Goal: Task Accomplishment & Management: Manage account settings

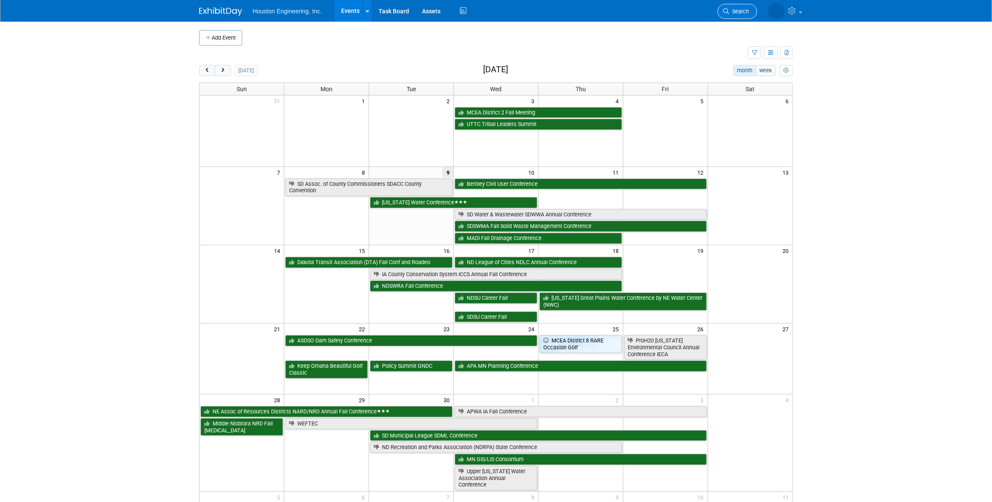
click at [747, 12] on span "Search" at bounding box center [739, 11] width 20 height 6
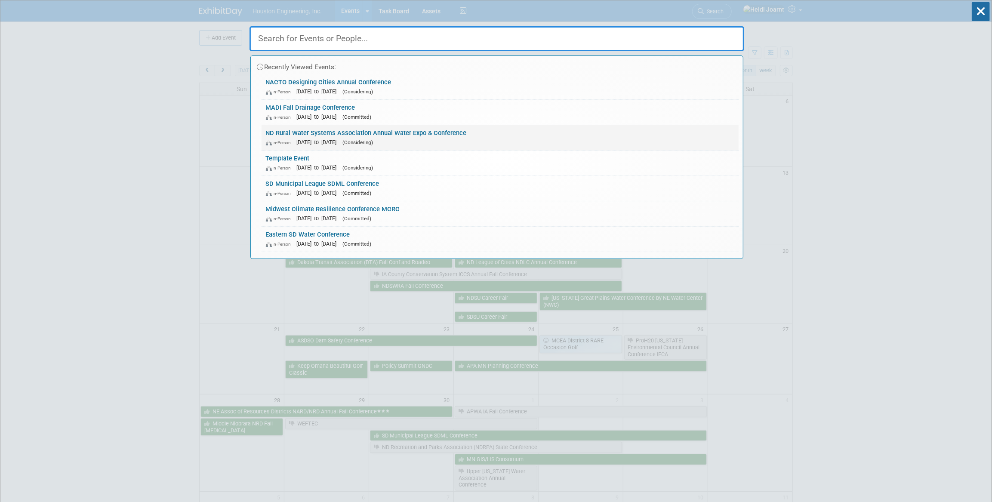
click at [341, 139] on span "[DATE] to [DATE]" at bounding box center [319, 142] width 44 height 6
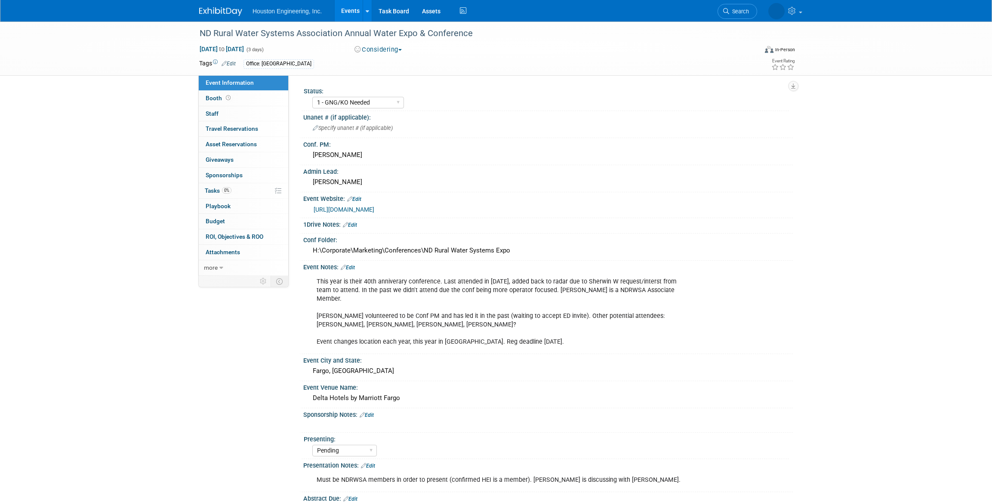
select select "1 - GNG/KO Needed"
select select "Pending"
click at [224, 114] on link "0 Staff 0" at bounding box center [243, 113] width 89 height 15
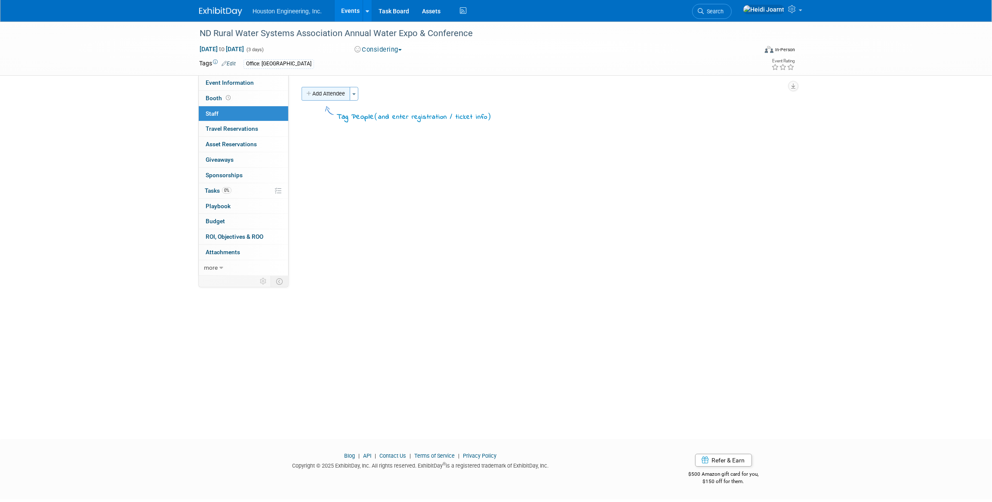
click at [341, 97] on button "Add Attendee" at bounding box center [326, 94] width 49 height 14
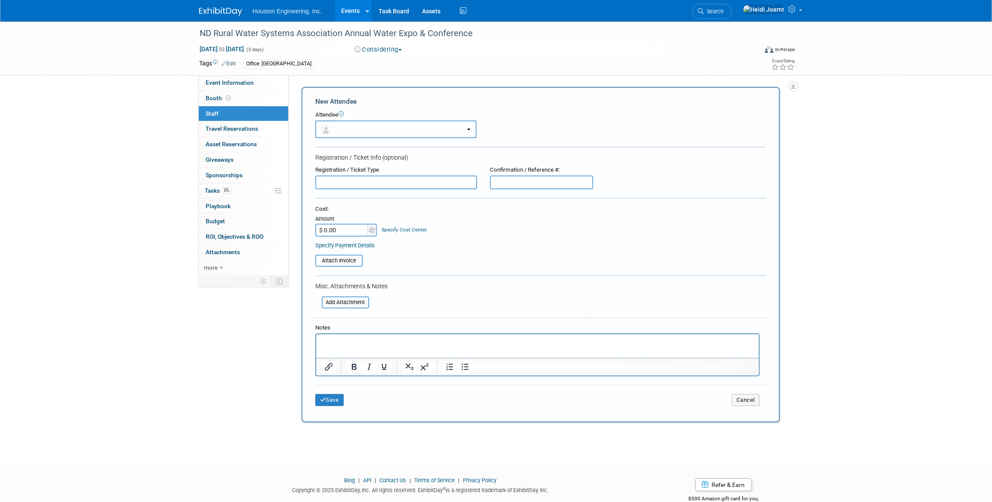
click at [354, 126] on button "button" at bounding box center [395, 129] width 161 height 18
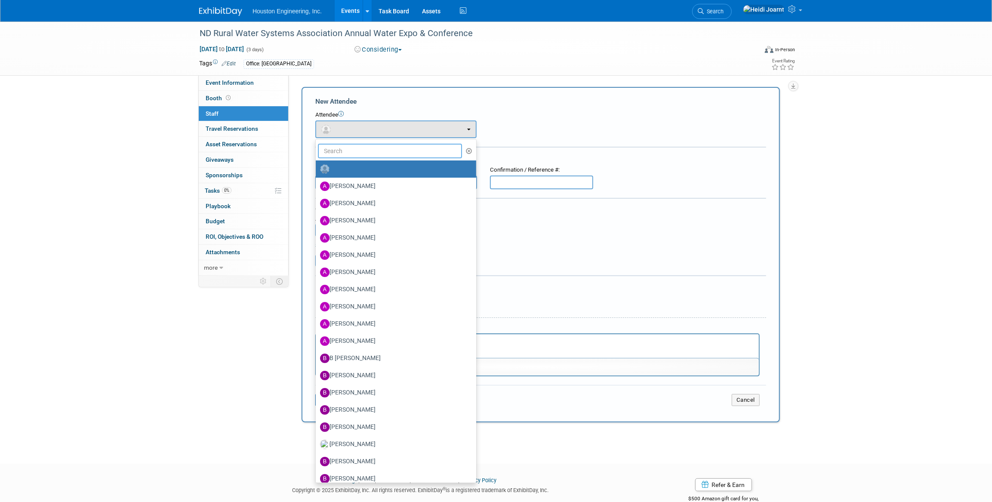
click at [356, 146] on input "text" at bounding box center [390, 151] width 144 height 15
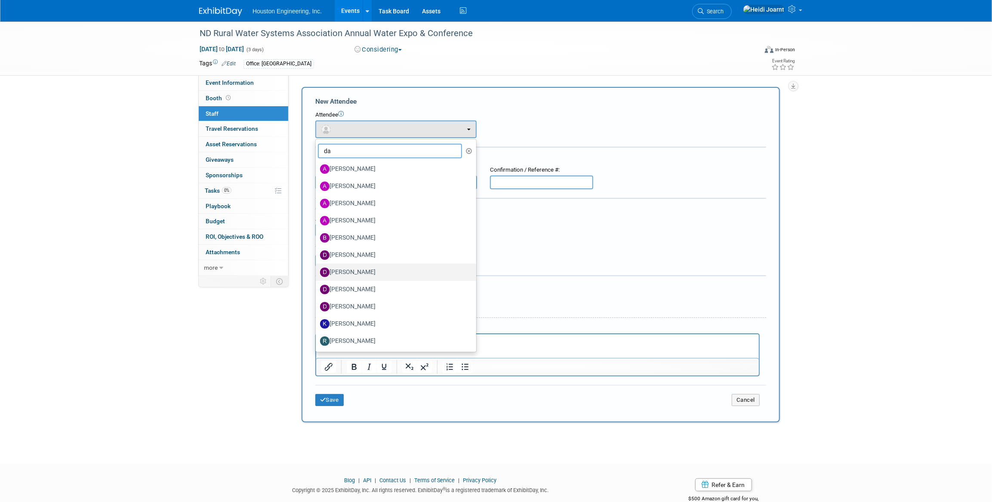
type input "da"
click at [352, 268] on label "[PERSON_NAME]" at bounding box center [394, 272] width 148 height 14
click at [317, 268] on input "[PERSON_NAME]" at bounding box center [314, 271] width 6 height 6
select select "3fabfea6-6e46-4c7f-b179-f01df13569ac"
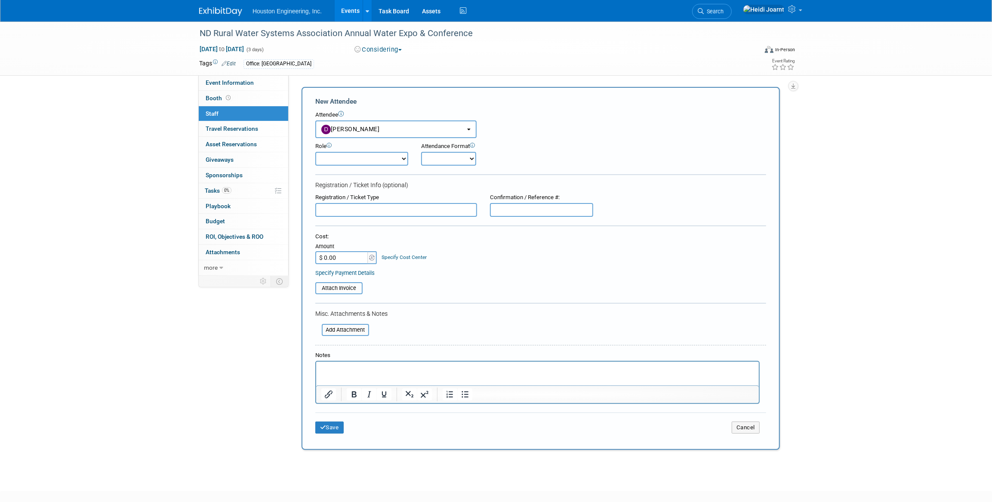
click at [352, 157] on select "Conf Attendee Conf PM Demonstrator Host Planner Presenter Sales Representative" at bounding box center [361, 159] width 93 height 14
select select "100"
click at [315, 152] on select "Conf Attendee Conf PM Demonstrator Host Planner Presenter Sales Representative" at bounding box center [361, 159] width 93 height 14
click at [336, 429] on button "Save" at bounding box center [329, 428] width 28 height 12
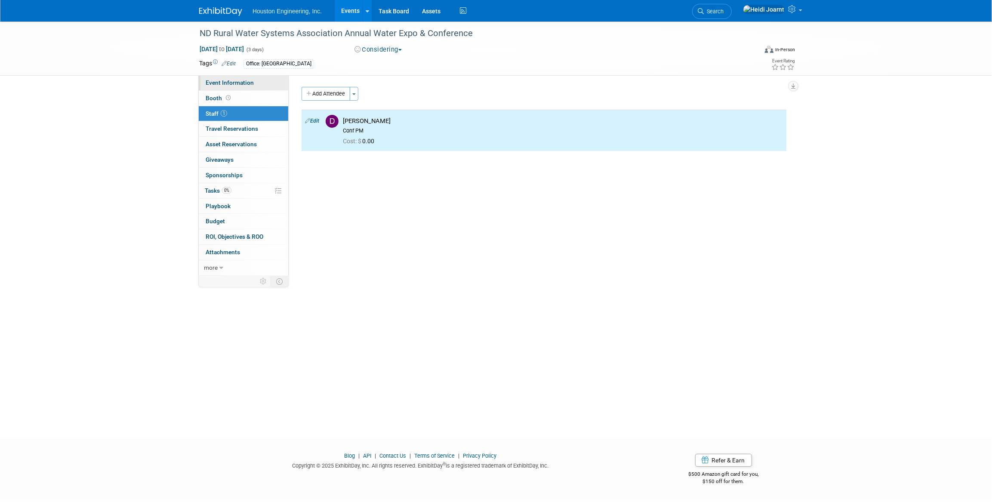
click at [232, 81] on span "Event Information" at bounding box center [230, 82] width 48 height 7
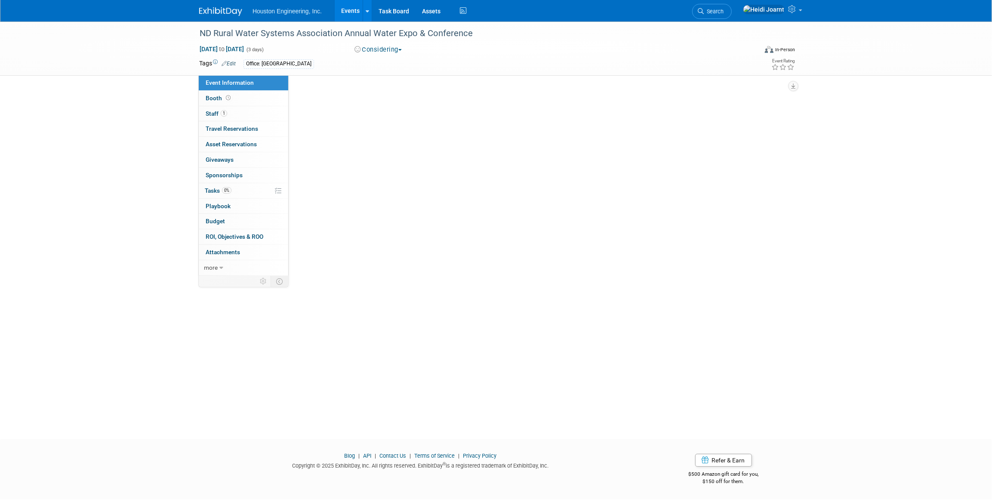
select select "1 - GNG/KO Needed"
select select "Pending"
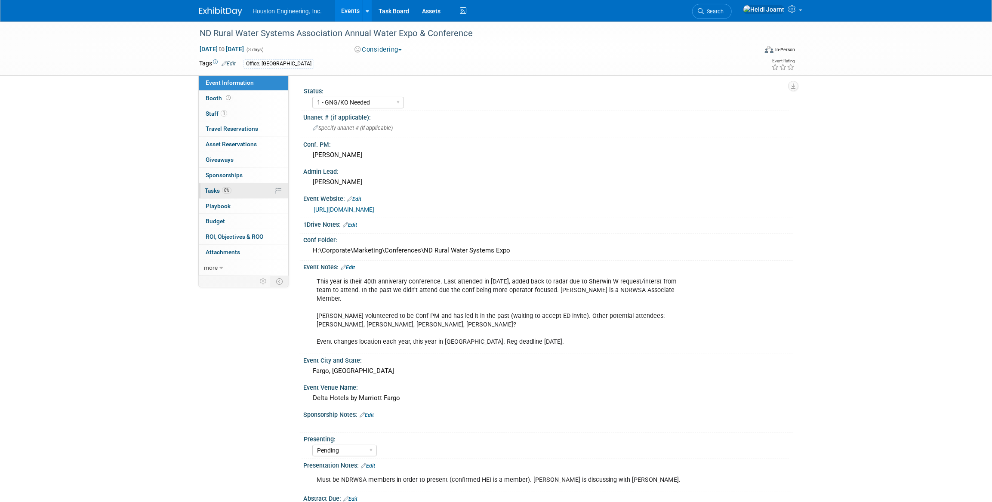
click at [248, 193] on link "0% Tasks 0%" at bounding box center [243, 190] width 89 height 15
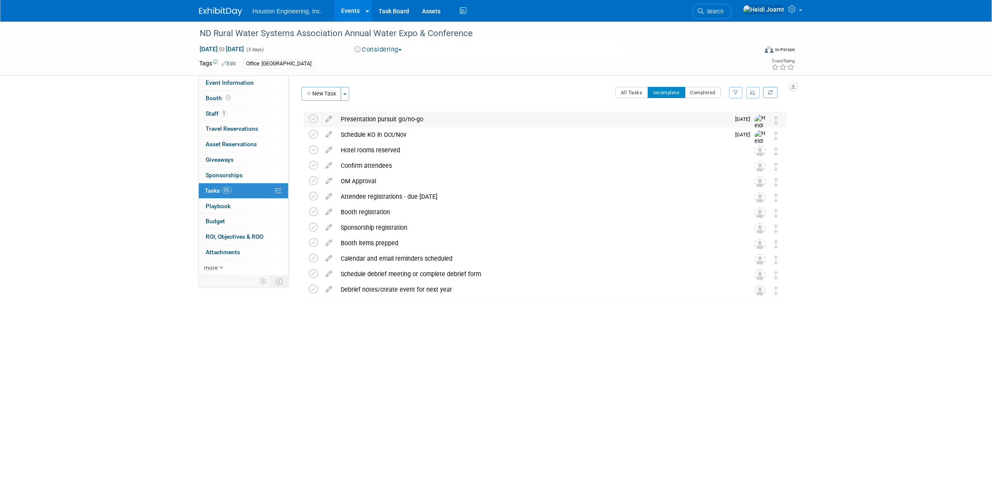
click at [369, 118] on div "Presentation pursuit go/no-go" at bounding box center [533, 119] width 394 height 15
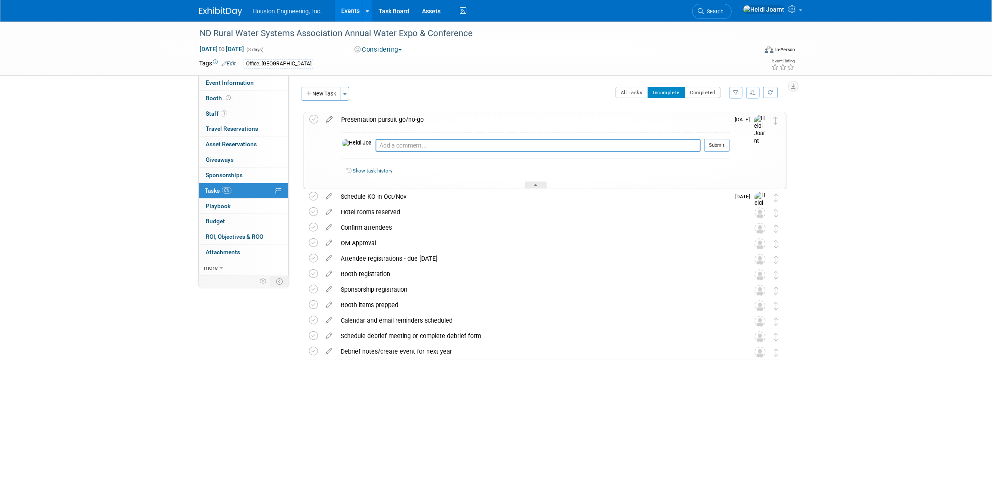
click at [327, 116] on icon at bounding box center [329, 117] width 15 height 11
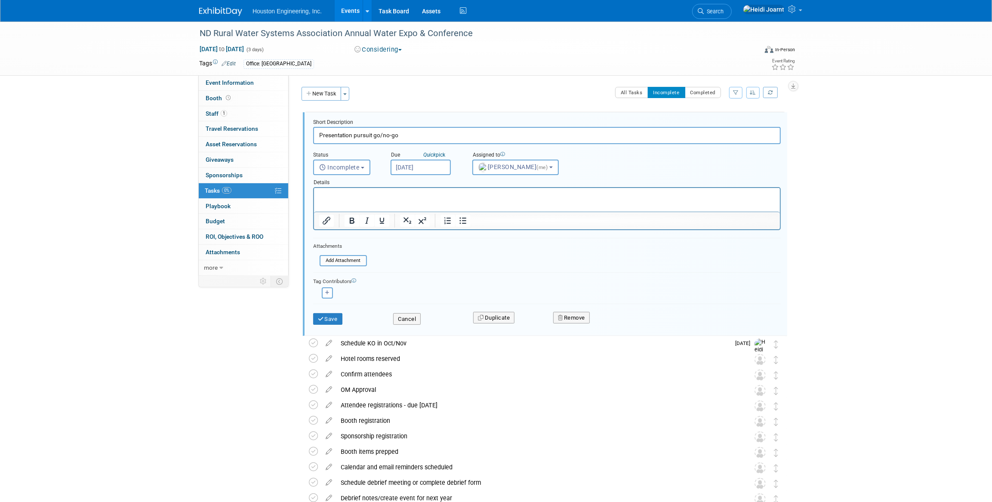
click at [414, 199] on p "Rich Text Area. Press ALT-0 for help." at bounding box center [547, 195] width 456 height 8
click at [578, 197] on p "Keep [PERSON_NAME] in the loop on the presentation pursuit plan. Submissions du…" at bounding box center [547, 195] width 456 height 8
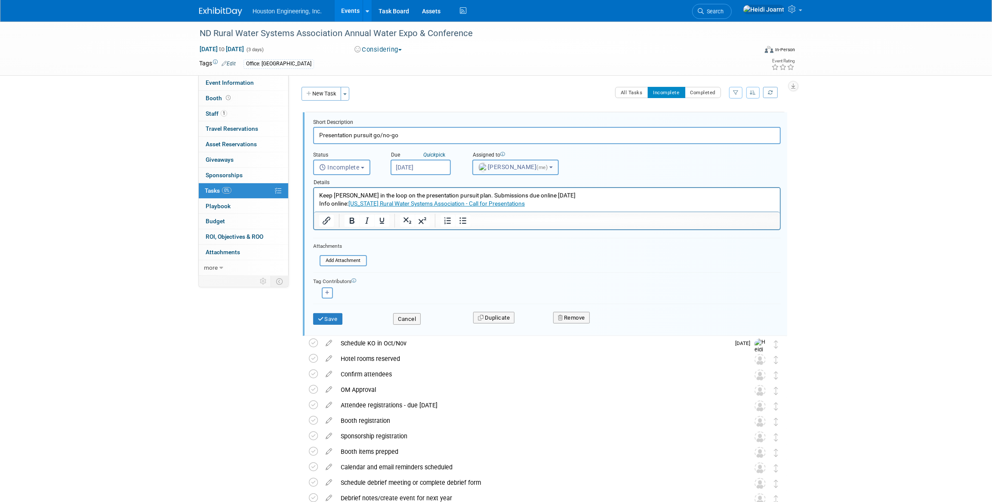
click at [489, 172] on button "[PERSON_NAME] (me)" at bounding box center [515, 167] width 86 height 15
click at [500, 189] on input "text" at bounding box center [534, 188] width 119 height 15
type input "[PERSON_NAME]"
click at [503, 207] on label "[PERSON_NAME]" at bounding box center [522, 206] width 90 height 14
click at [474, 207] on input "[PERSON_NAME]" at bounding box center [471, 205] width 6 height 6
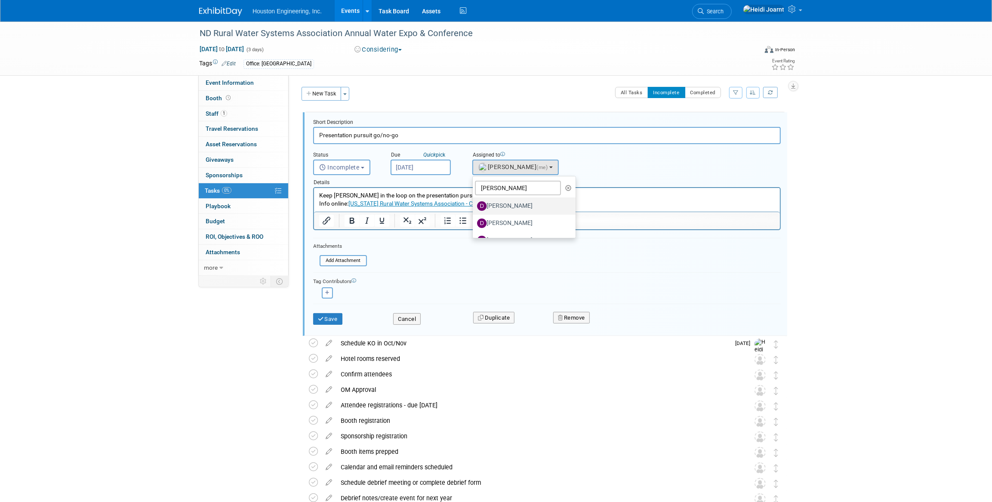
select select "3fabfea6-6e46-4c7f-b179-f01df13569ac"
click at [328, 293] on icon "button" at bounding box center [327, 292] width 4 height 5
select select
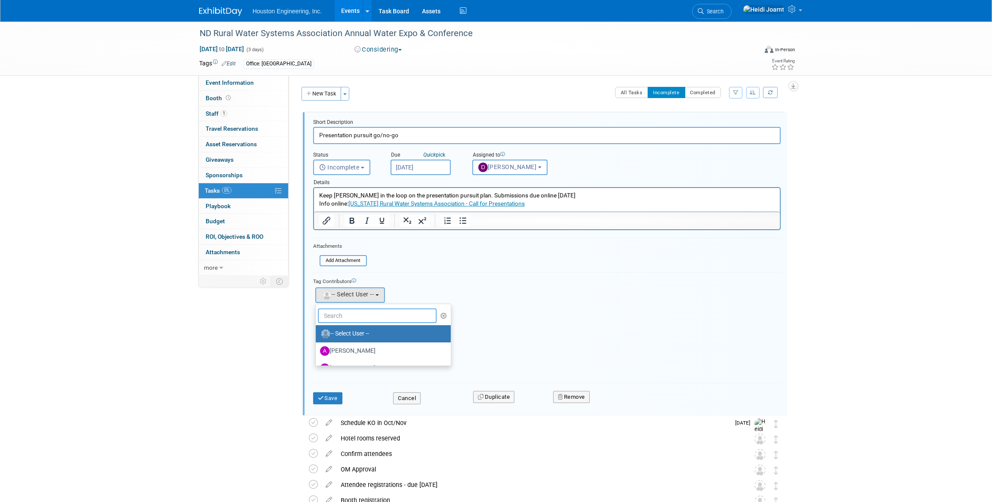
click at [358, 315] on input "text" at bounding box center [377, 315] width 119 height 15
type input "[PERSON_NAME]"
click at [344, 329] on label "[PERSON_NAME] (me)" at bounding box center [365, 334] width 90 height 14
click at [317, 330] on input "[PERSON_NAME] (me)" at bounding box center [314, 333] width 6 height 6
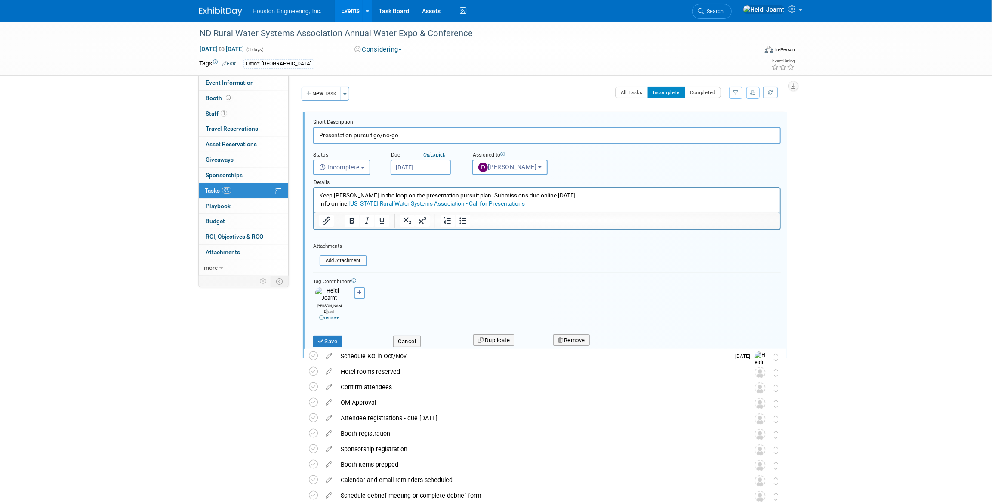
click at [460, 194] on p "Keep [PERSON_NAME] in the loop on the presentation pursuit plan. Submissions du…" at bounding box center [547, 195] width 456 height 8
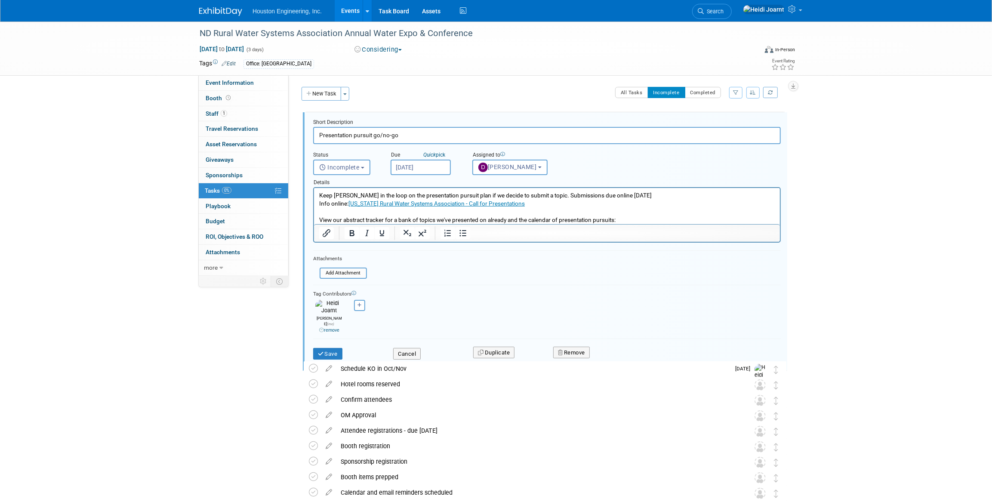
click at [652, 219] on p "View our abstract tracker for a bank of topics we've presented on already and t…" at bounding box center [547, 220] width 456 height 8
click at [617, 218] on p "View our abstract tracker for a bank of topics we've presented on already and t…" at bounding box center [547, 220] width 456 height 8
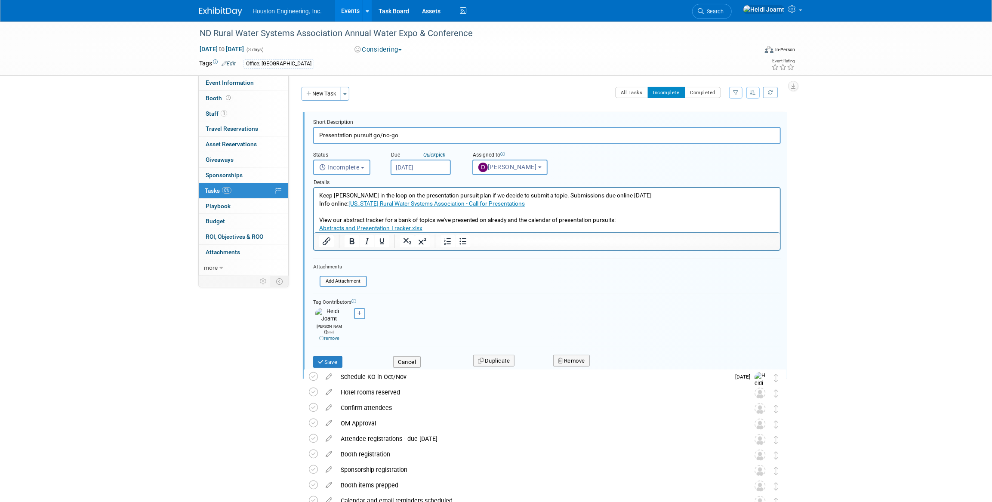
click at [642, 223] on p "View our abstract tracker for a bank of topics we've presented on already and t…" at bounding box center [547, 220] width 456 height 8
click at [497, 228] on p "Abstracts and Presentation Tracker.xlsx" at bounding box center [547, 228] width 456 height 8
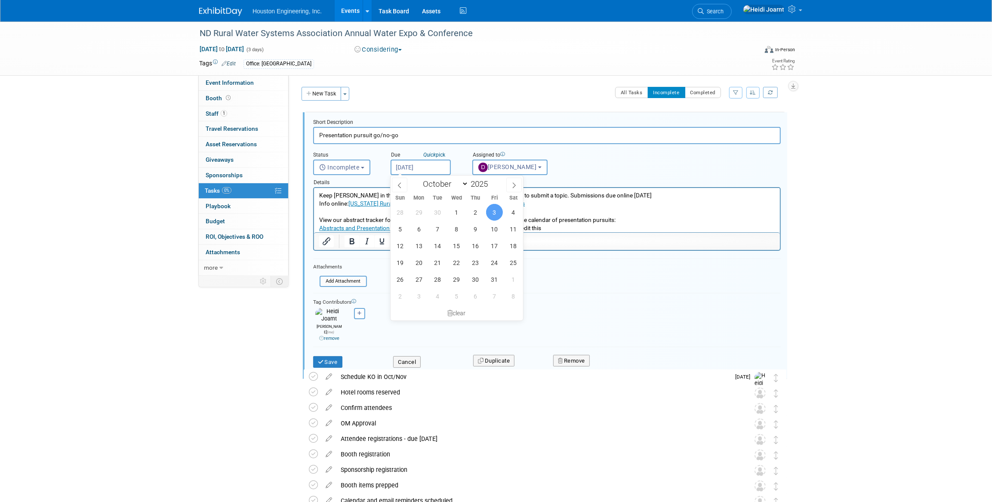
click at [441, 165] on input "[DATE]" at bounding box center [421, 167] width 60 height 15
click at [500, 213] on span "3" at bounding box center [494, 212] width 17 height 17
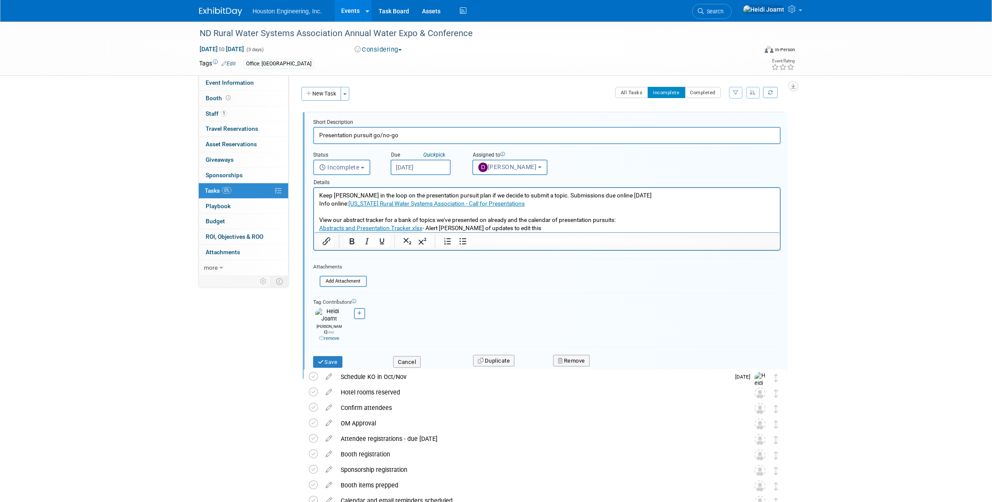
click at [406, 171] on input "[DATE]" at bounding box center [421, 167] width 60 height 15
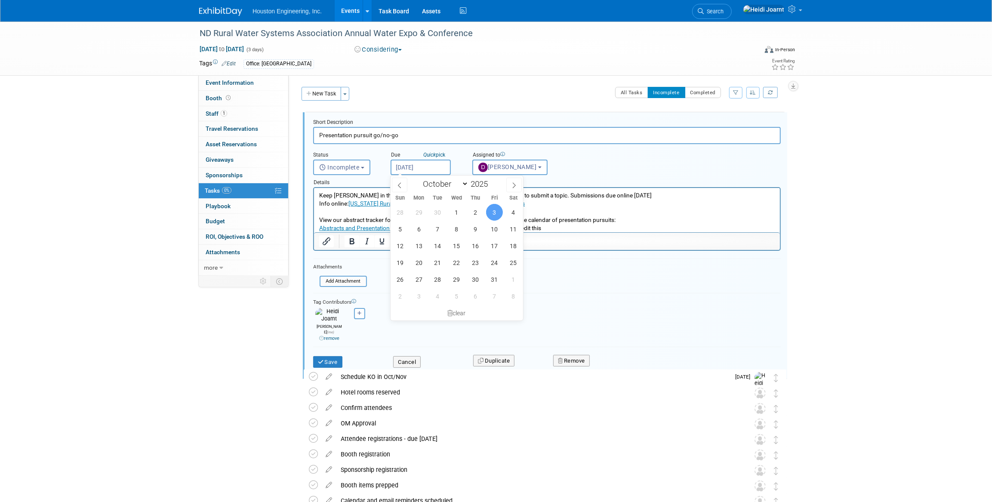
click at [500, 214] on span "3" at bounding box center [494, 212] width 17 height 17
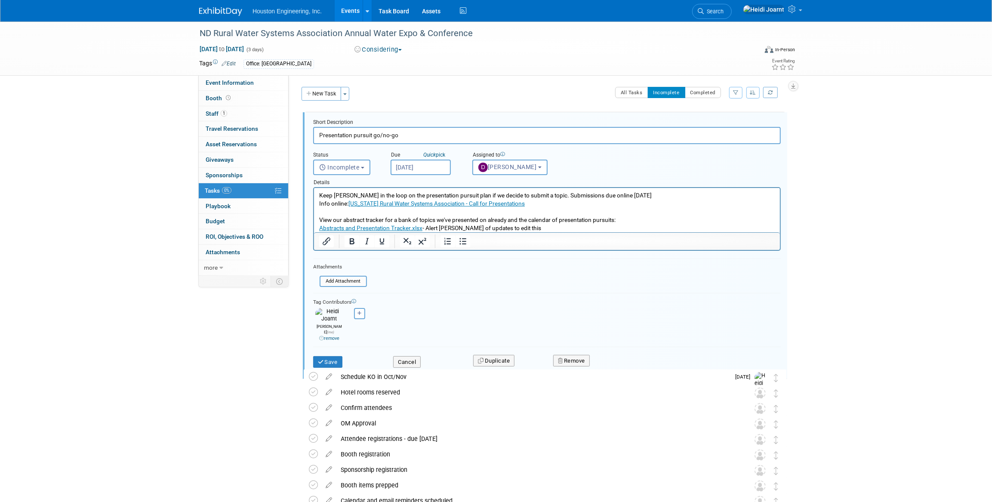
click at [644, 197] on p "Keep [PERSON_NAME] in the loop on the presentation pursuit plan if we decide to…" at bounding box center [547, 195] width 456 height 8
click at [328, 356] on button "Save" at bounding box center [327, 362] width 29 height 12
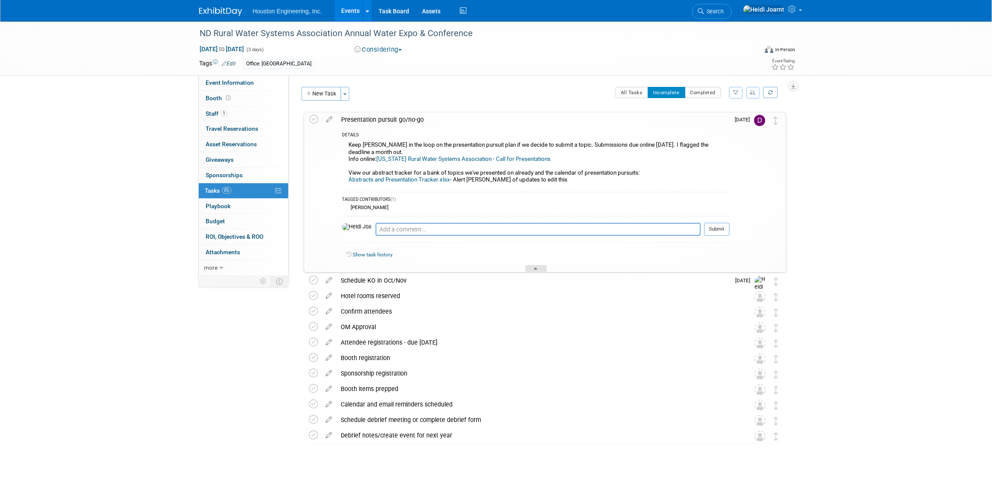
click at [539, 266] on div at bounding box center [536, 268] width 22 height 7
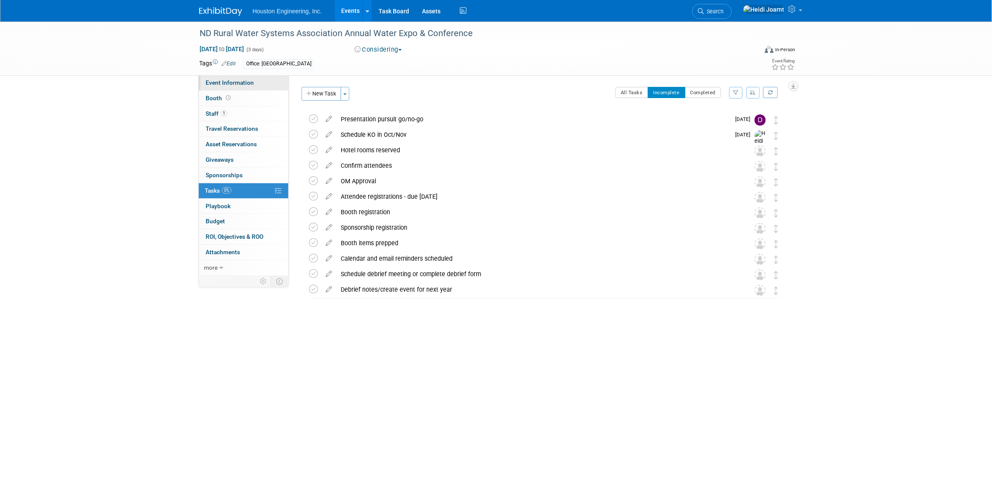
click at [253, 86] on link "Event Information" at bounding box center [243, 82] width 89 height 15
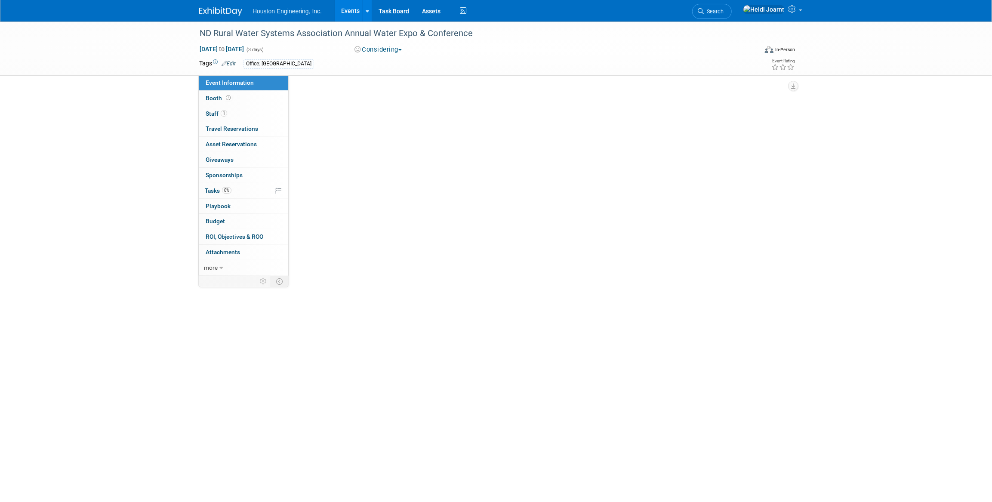
select select "1 - GNG/KO Needed"
select select "Pending"
